Goal: Navigation & Orientation: Understand site structure

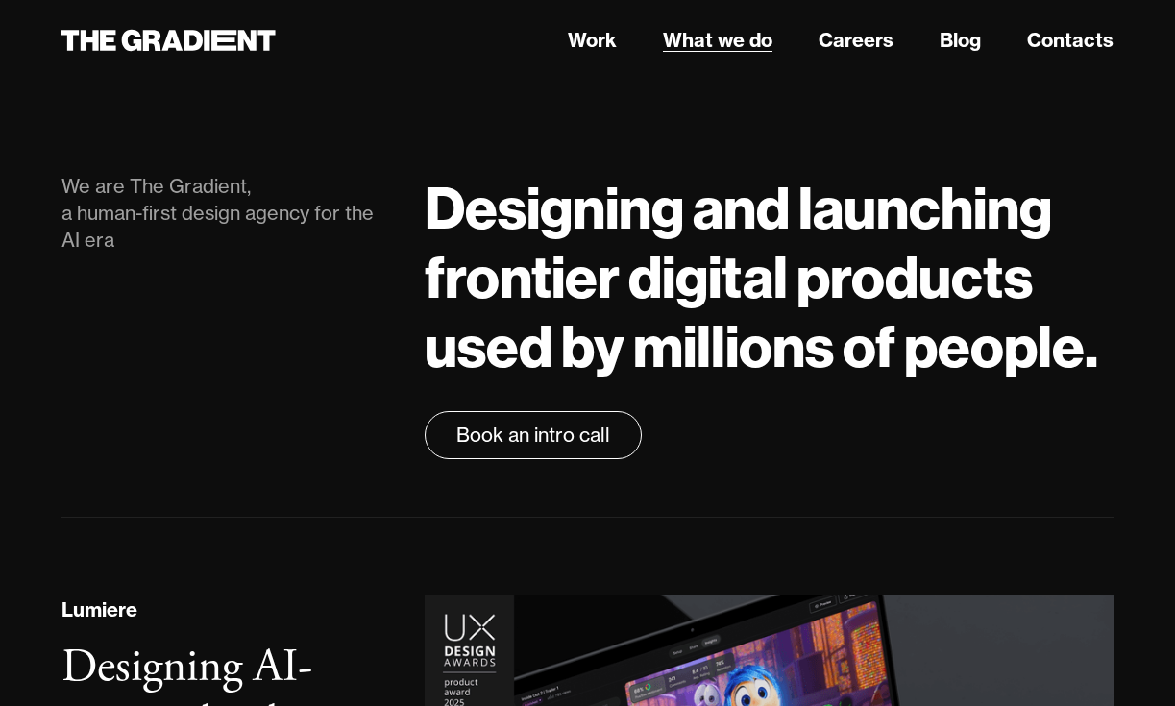
click at [689, 31] on link "What we do" at bounding box center [717, 40] width 109 height 29
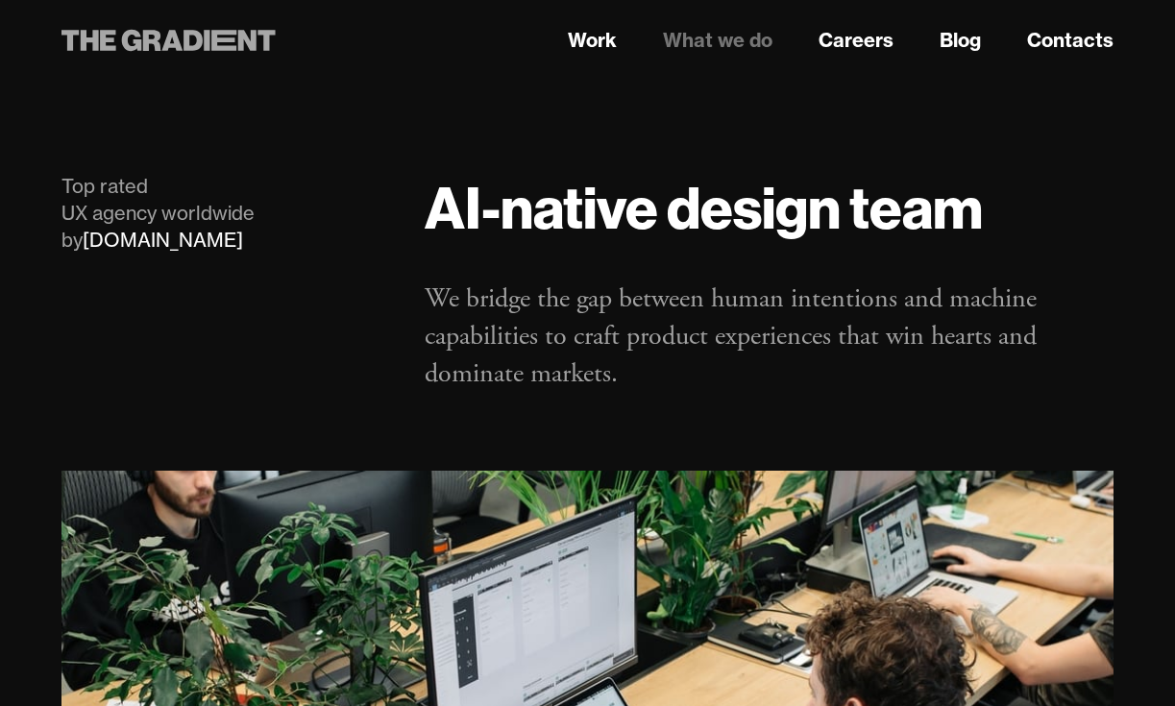
click at [220, 38] on icon at bounding box center [223, 40] width 25 height 21
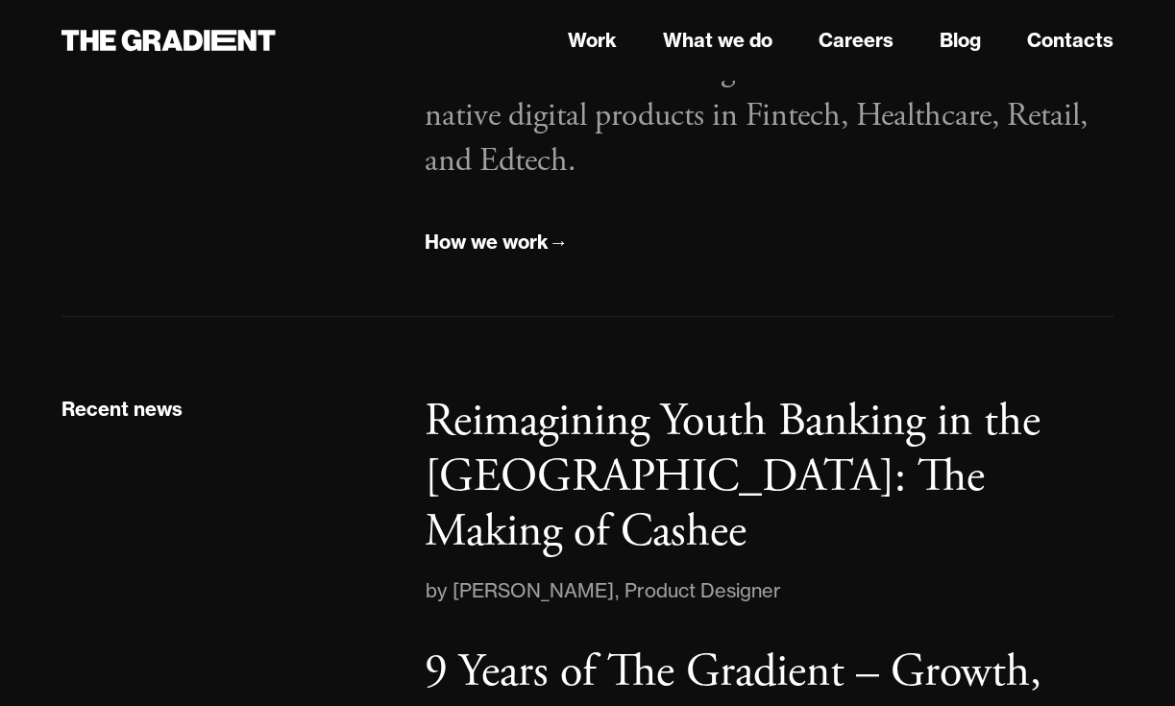
scroll to position [2294, 0]
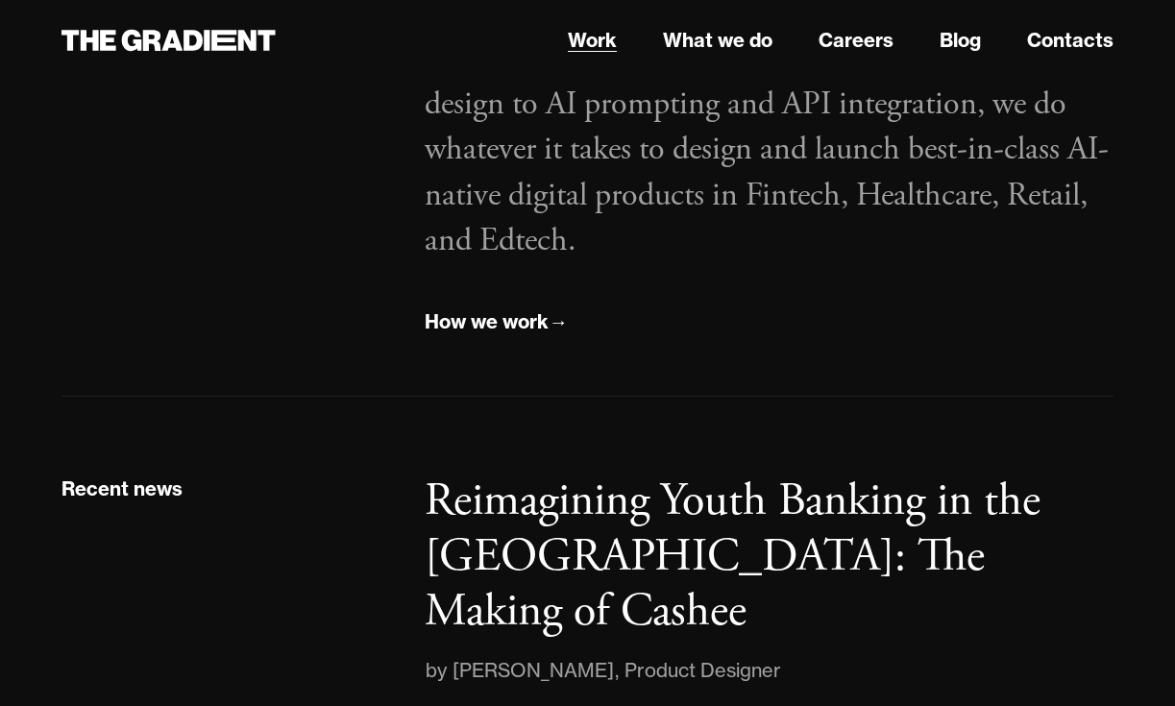
click at [598, 51] on link "Work" at bounding box center [592, 40] width 49 height 29
